Goal: Task Accomplishment & Management: Use online tool/utility

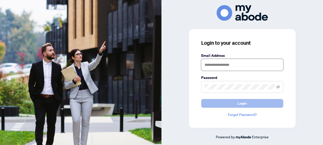
type input "**********"
click at [250, 105] on button "Login" at bounding box center [242, 103] width 82 height 9
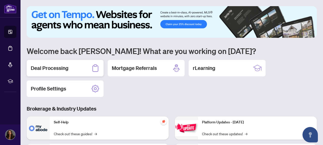
click at [54, 65] on h2 "Deal Processing" at bounding box center [50, 67] width 38 height 7
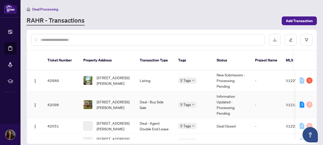
scroll to position [52, 0]
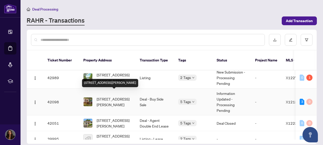
click at [108, 96] on span "[STREET_ADDRESS][PERSON_NAME]" at bounding box center [114, 101] width 35 height 11
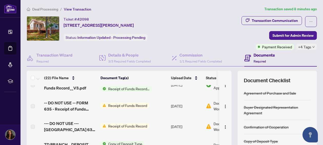
scroll to position [11, 0]
click at [209, 105] on img at bounding box center [209, 106] width 6 height 6
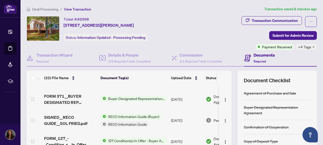
scroll to position [377, 0]
click at [270, 47] on span "Payment Received" at bounding box center [277, 47] width 30 height 6
